Goal: Transaction & Acquisition: Obtain resource

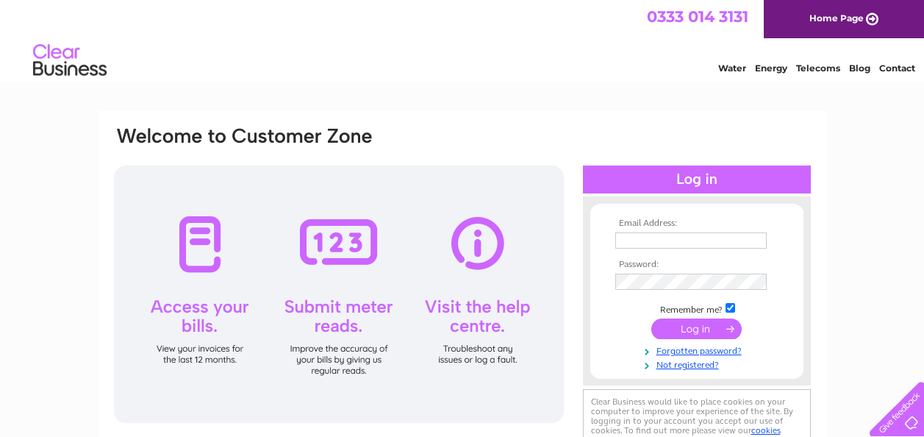
type input "[EMAIL_ADDRESS][DOMAIN_NAME]"
click at [695, 334] on input "submit" at bounding box center [696, 328] width 90 height 21
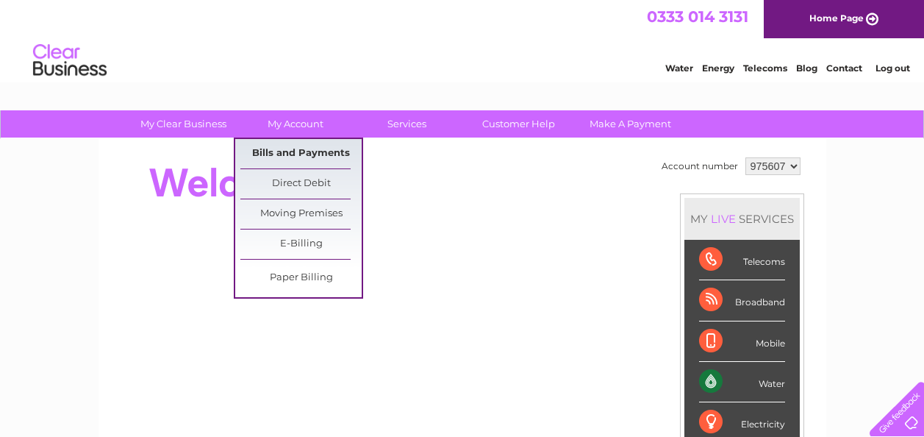
click at [293, 146] on link "Bills and Payments" at bounding box center [300, 153] width 121 height 29
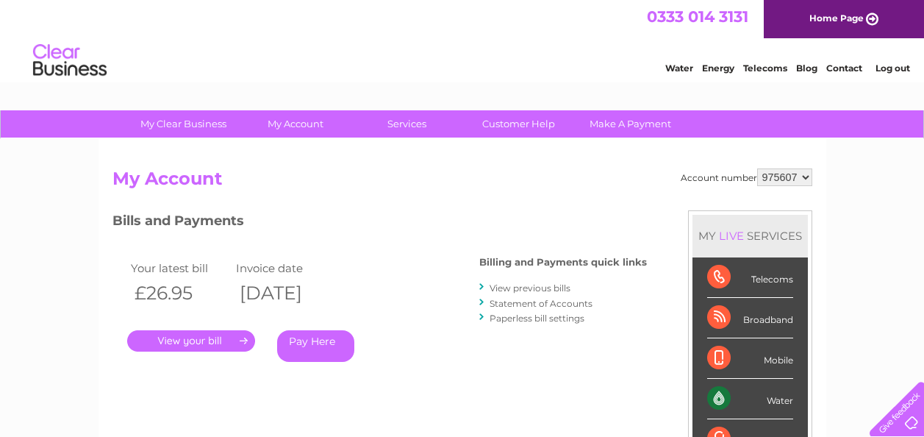
click at [200, 340] on link "." at bounding box center [191, 340] width 128 height 21
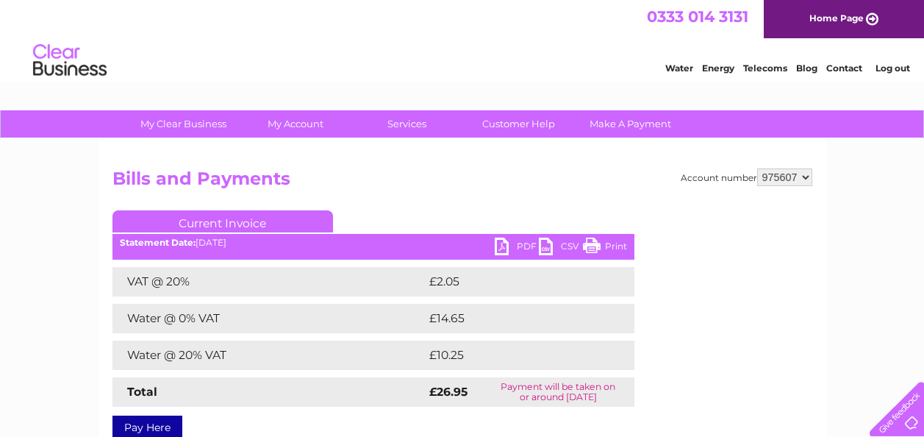
drag, startPoint x: 617, startPoint y: 243, endPoint x: 97, endPoint y: 398, distance: 542.4
click at [617, 243] on link "Print" at bounding box center [605, 247] width 44 height 21
click at [517, 246] on link "PDF" at bounding box center [517, 247] width 44 height 21
click at [513, 248] on link "PDF" at bounding box center [517, 247] width 44 height 21
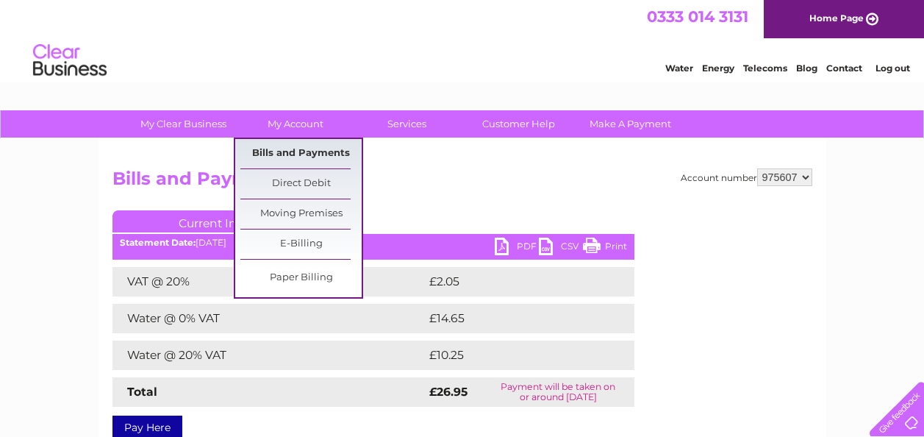
click at [308, 150] on link "Bills and Payments" at bounding box center [300, 153] width 121 height 29
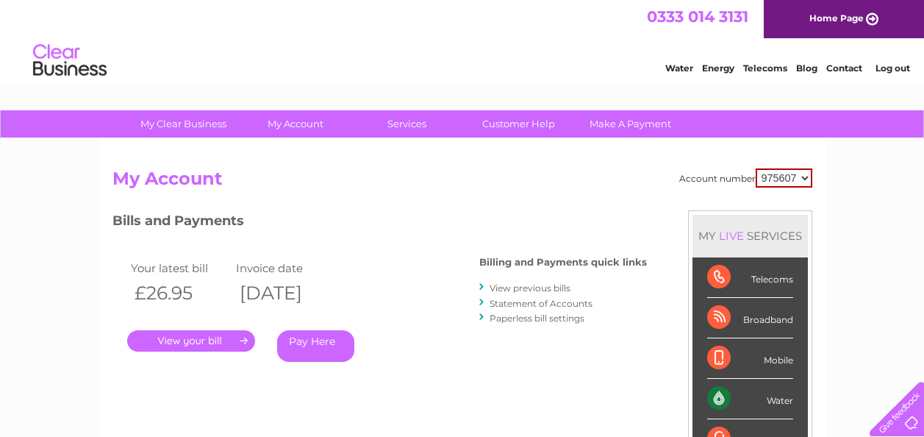
click at [539, 286] on link "View previous bills" at bounding box center [530, 287] width 81 height 11
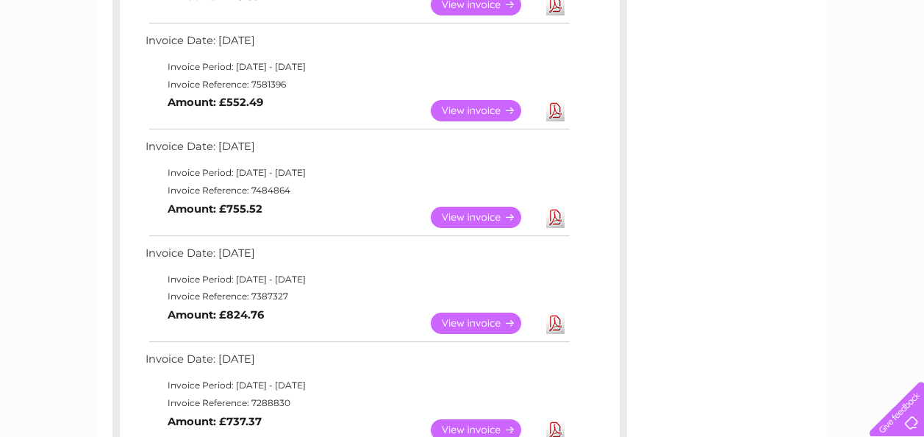
scroll to position [956, 0]
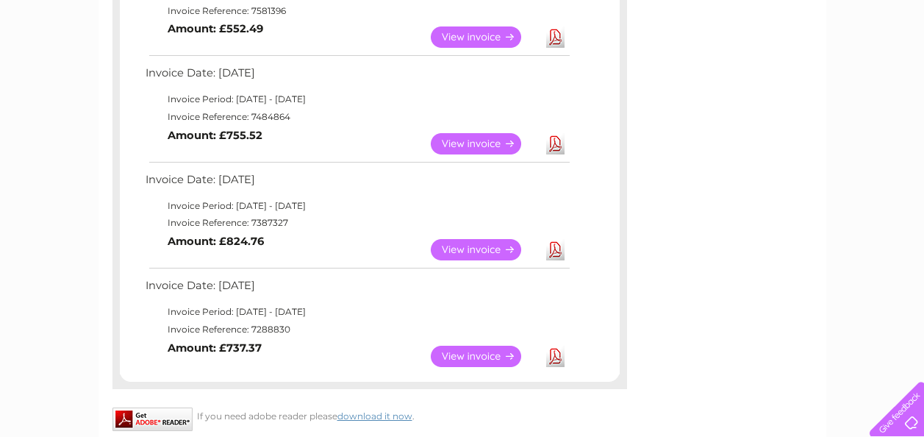
click at [475, 356] on link "View" at bounding box center [485, 356] width 108 height 21
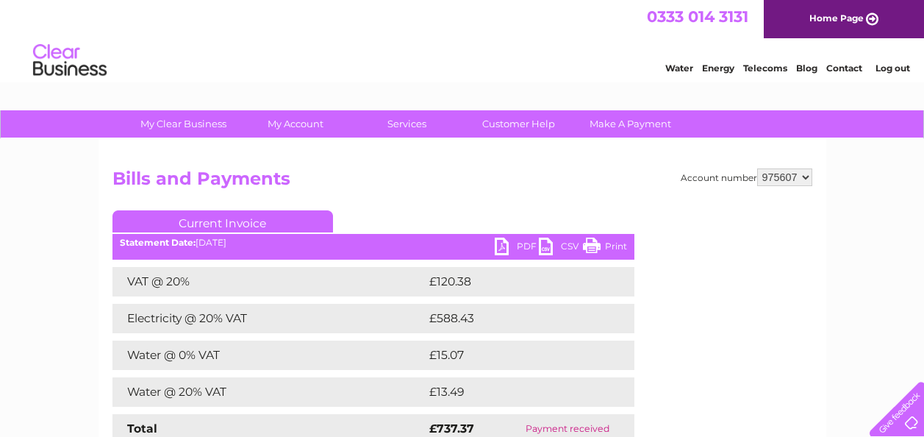
scroll to position [74, 0]
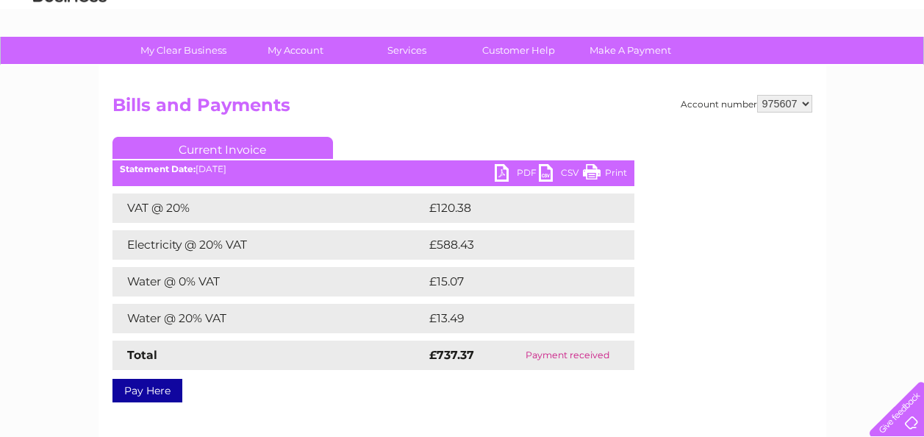
click at [522, 168] on link "PDF" at bounding box center [517, 174] width 44 height 21
click at [523, 175] on link "PDF" at bounding box center [517, 174] width 44 height 21
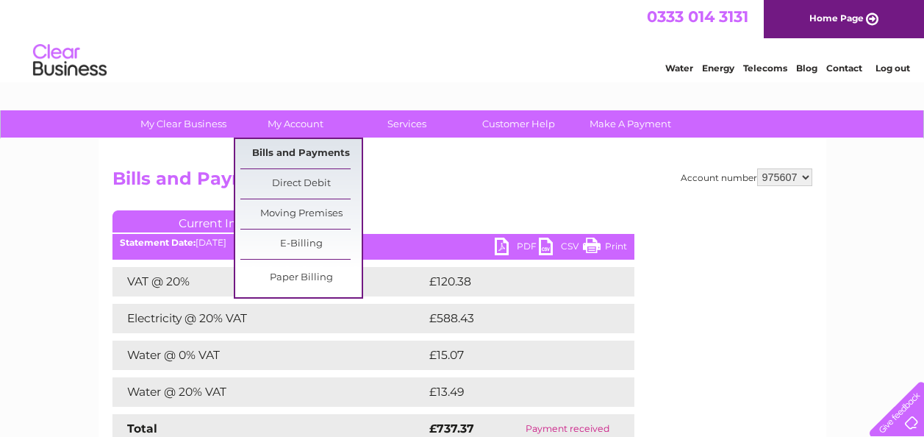
click at [291, 146] on link "Bills and Payments" at bounding box center [300, 153] width 121 height 29
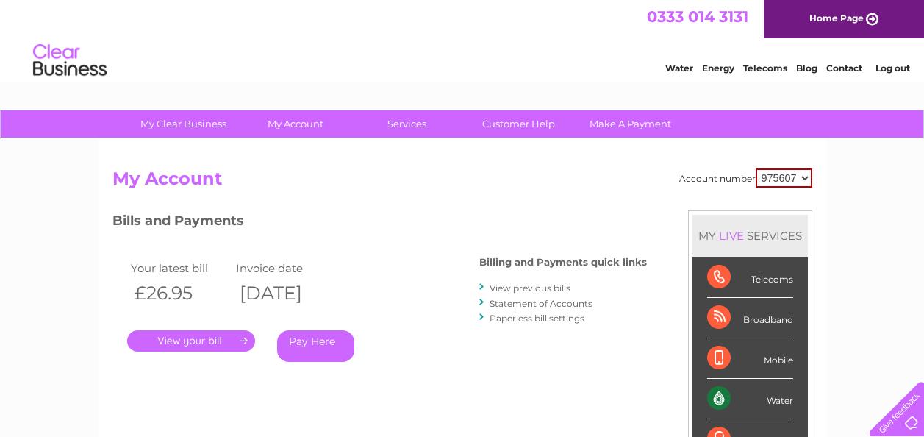
click at [540, 286] on link "View previous bills" at bounding box center [530, 287] width 81 height 11
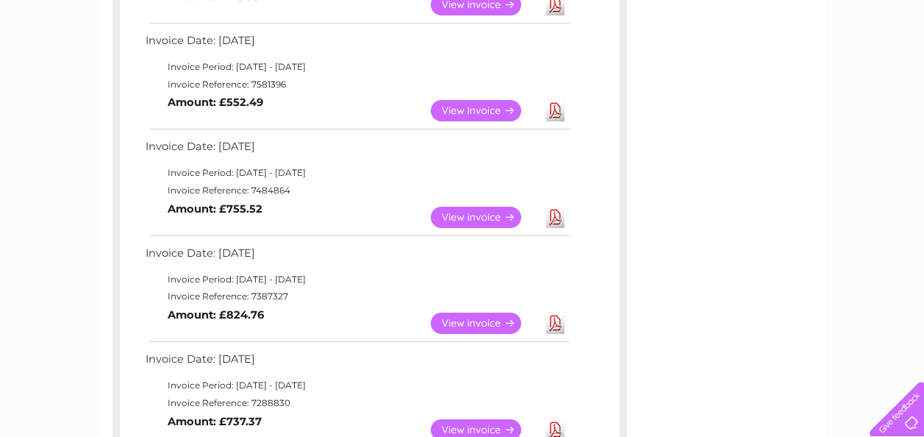
scroll to position [956, 0]
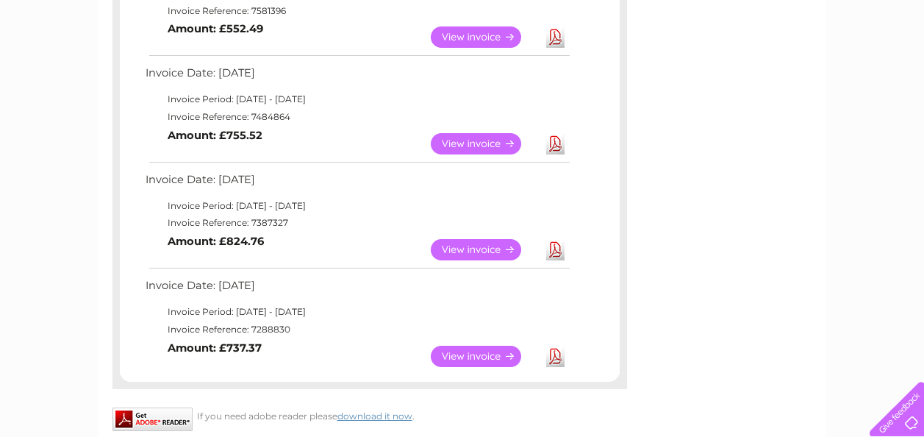
click at [554, 248] on link "Download" at bounding box center [555, 249] width 18 height 21
click at [549, 143] on link "Download" at bounding box center [555, 143] width 18 height 21
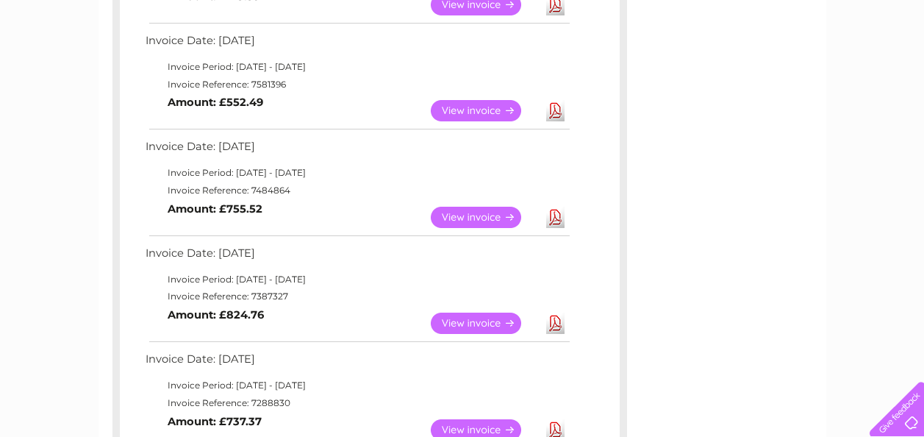
click at [555, 107] on link "Download" at bounding box center [555, 110] width 18 height 21
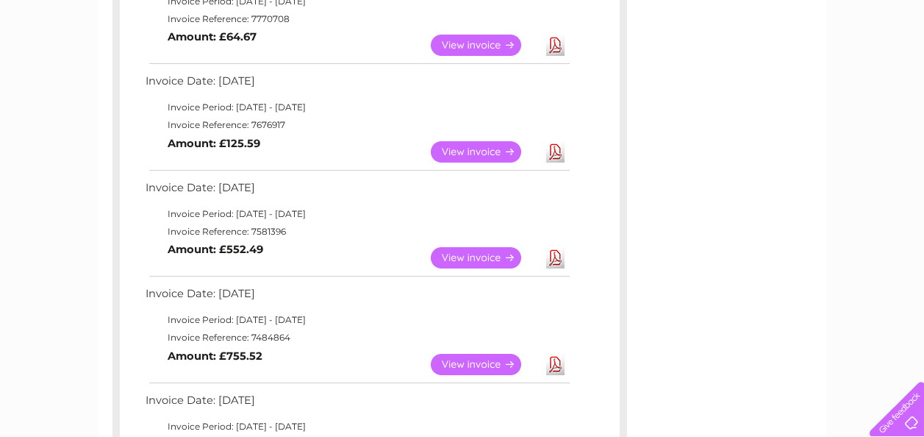
scroll to position [662, 0]
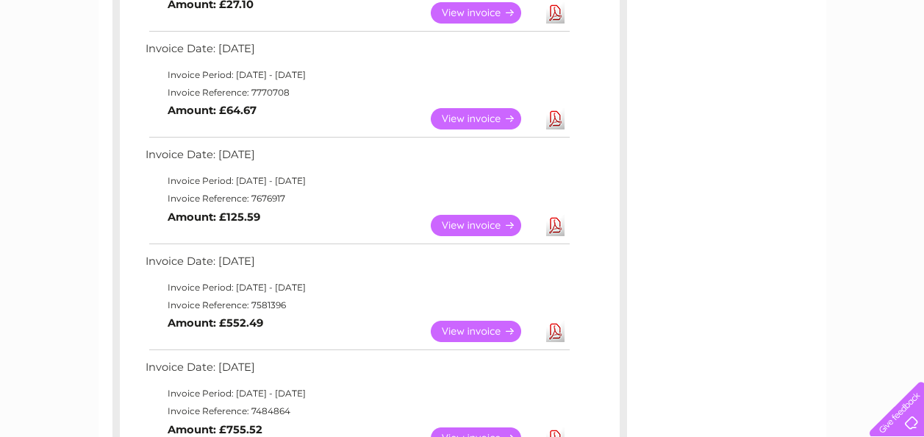
click at [553, 227] on link "Download" at bounding box center [555, 225] width 18 height 21
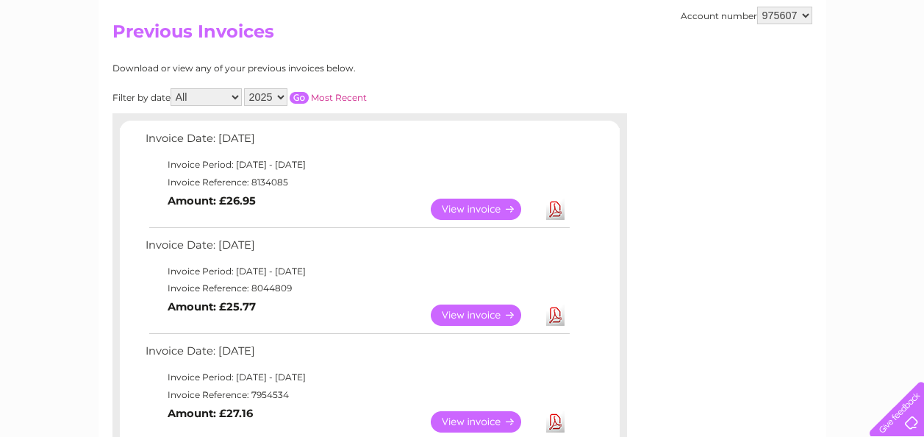
scroll to position [0, 0]
